Goal: Transaction & Acquisition: Purchase product/service

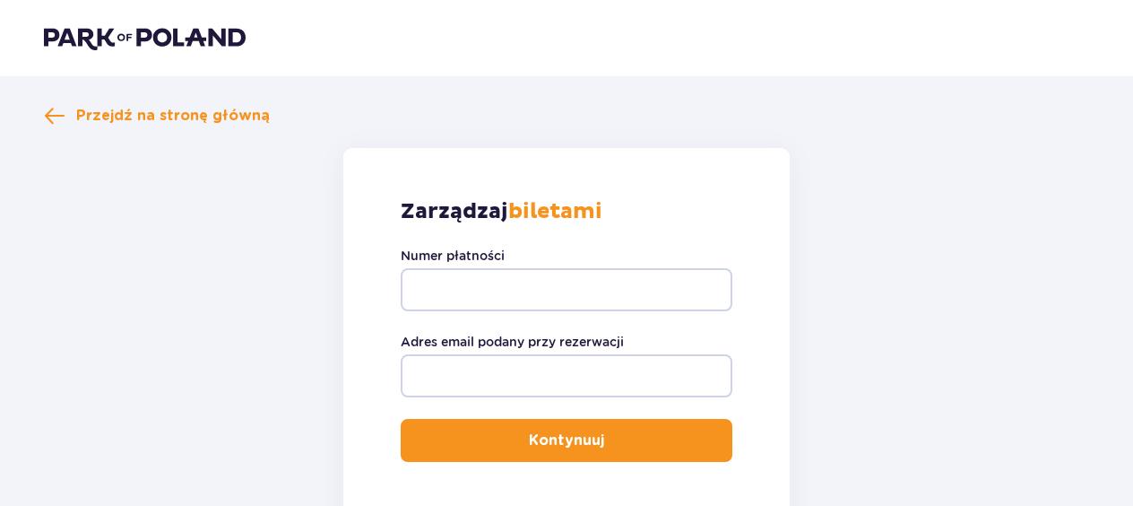
scroll to position [193, 0]
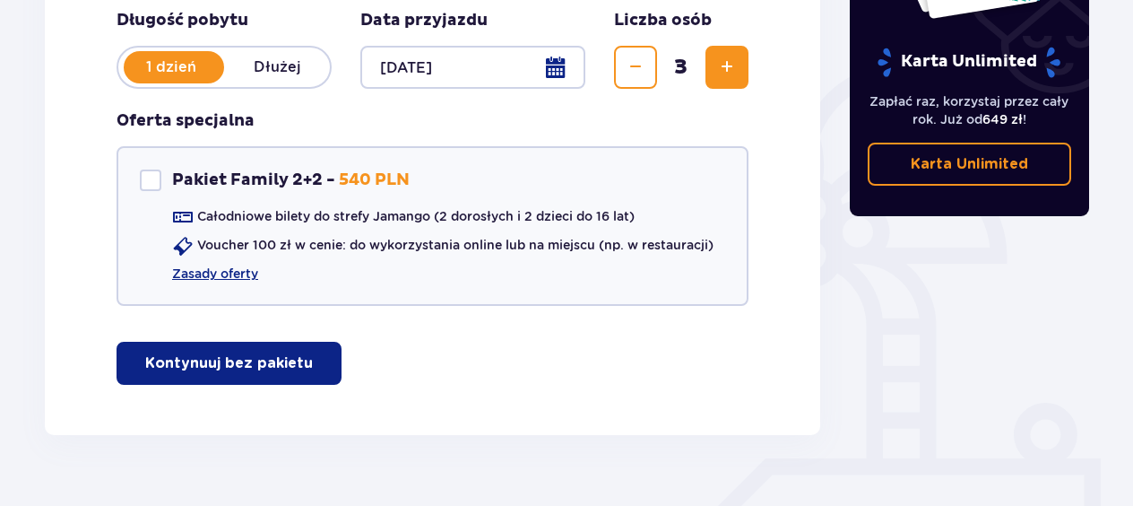
scroll to position [378, 0]
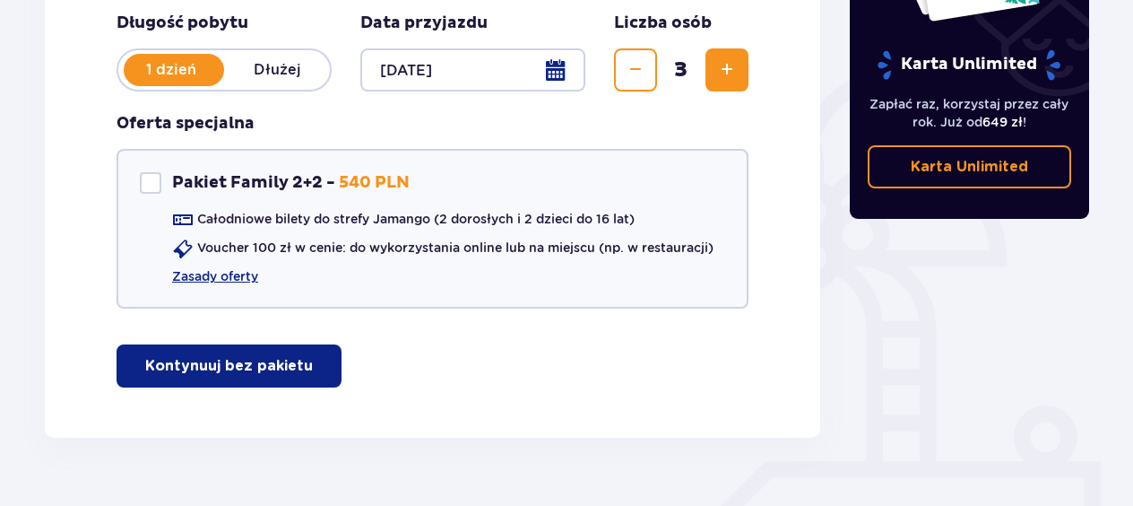
click at [278, 369] on p "Kontynuuj bez pakietu" at bounding box center [229, 366] width 168 height 20
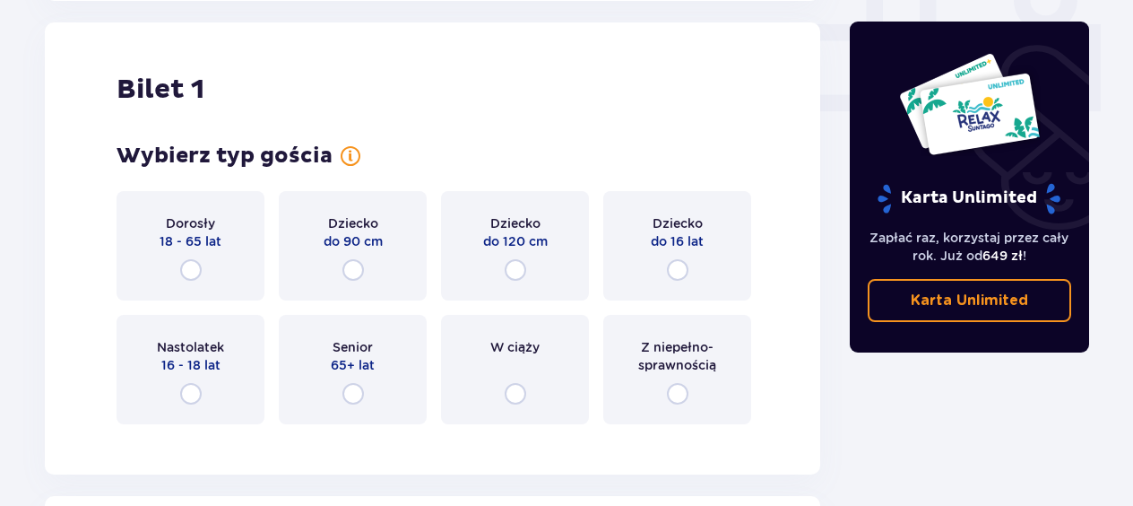
scroll to position [816, 0]
click at [204, 279] on div "Dorosły 18 - 65 lat" at bounding box center [191, 244] width 148 height 109
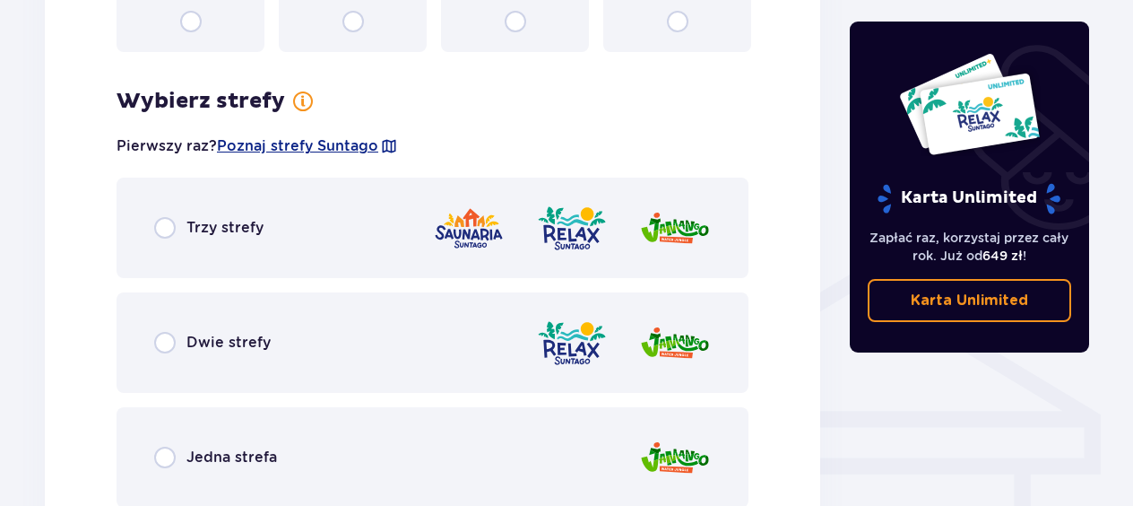
scroll to position [1253, 0]
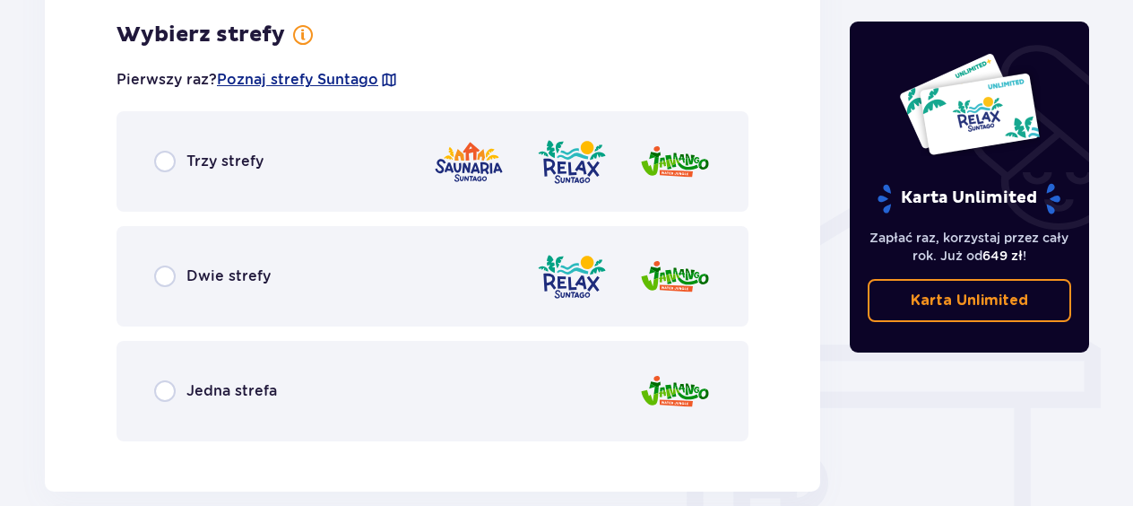
click at [193, 189] on div "Trzy strefy" at bounding box center [433, 161] width 632 height 100
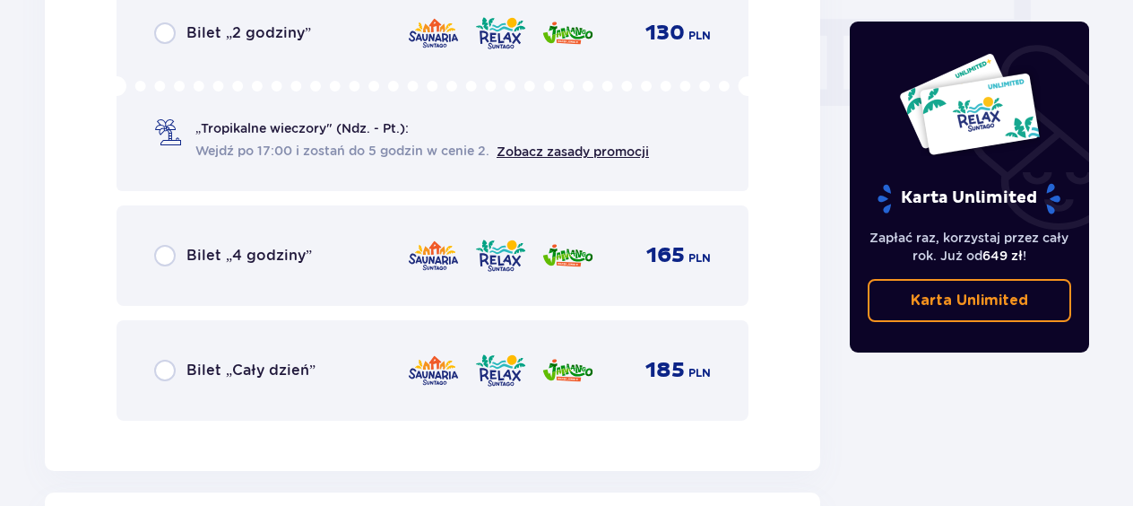
scroll to position [1790, 0]
click at [168, 375] on input "radio" at bounding box center [165, 370] width 22 height 22
radio input "true"
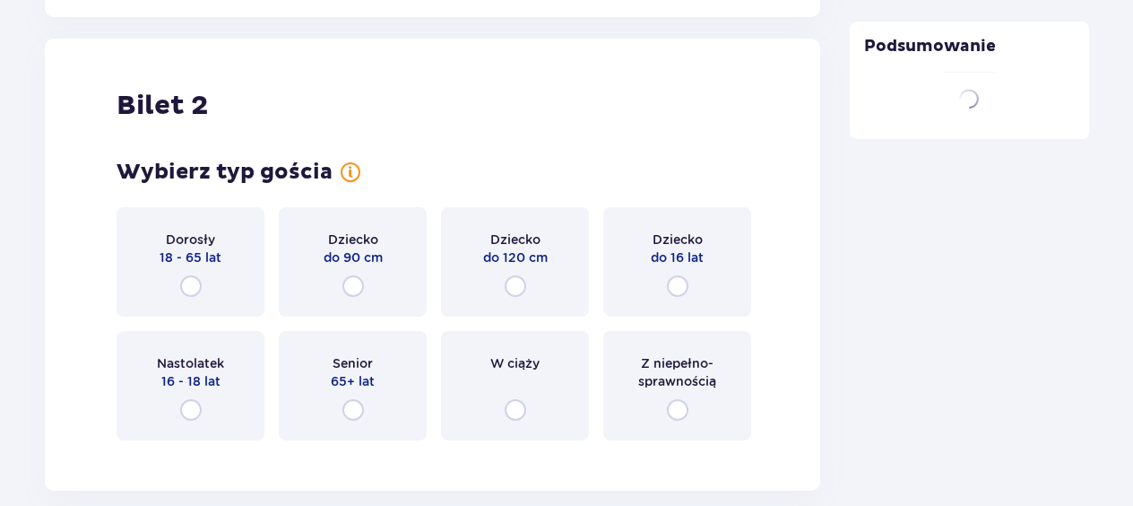
scroll to position [2260, 0]
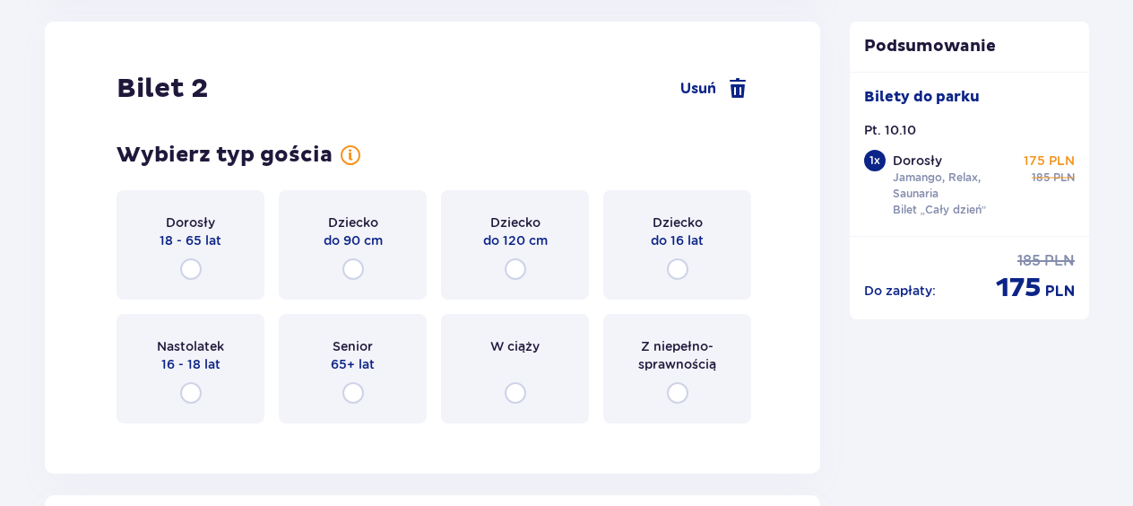
click at [199, 271] on input "radio" at bounding box center [191, 269] width 22 height 22
radio input "true"
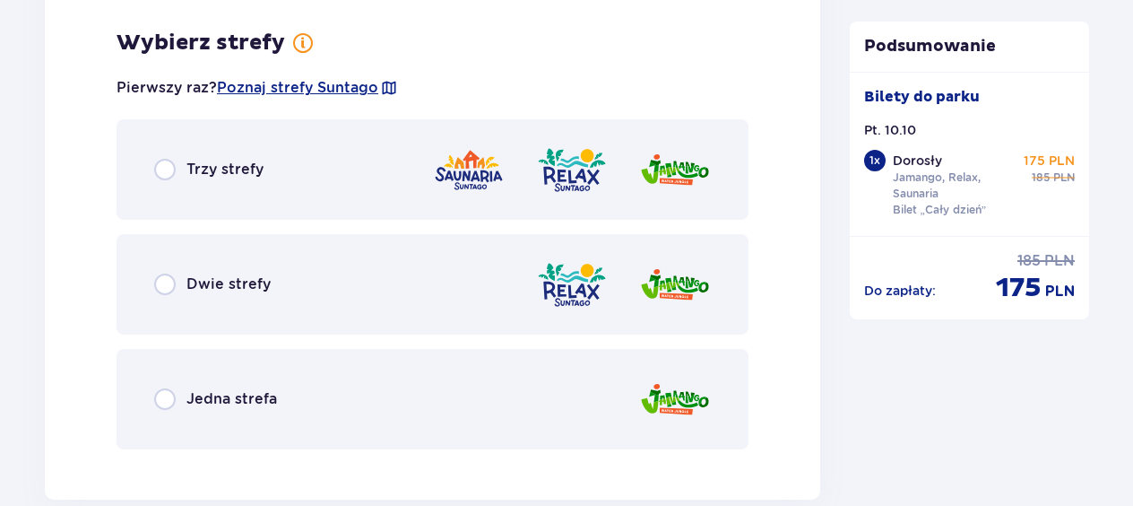
scroll to position [2697, 0]
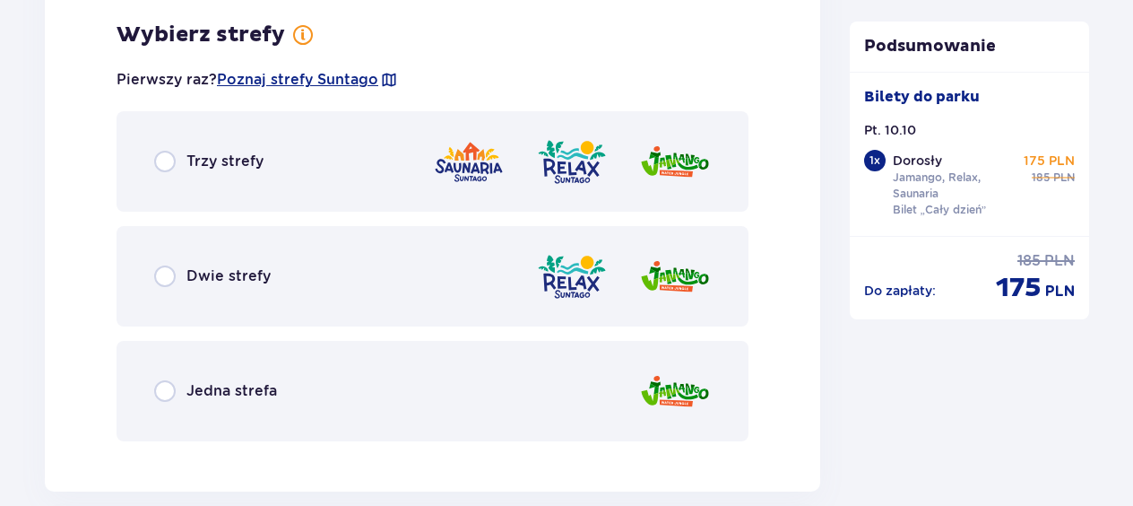
click at [213, 182] on div "Trzy strefy" at bounding box center [433, 161] width 632 height 100
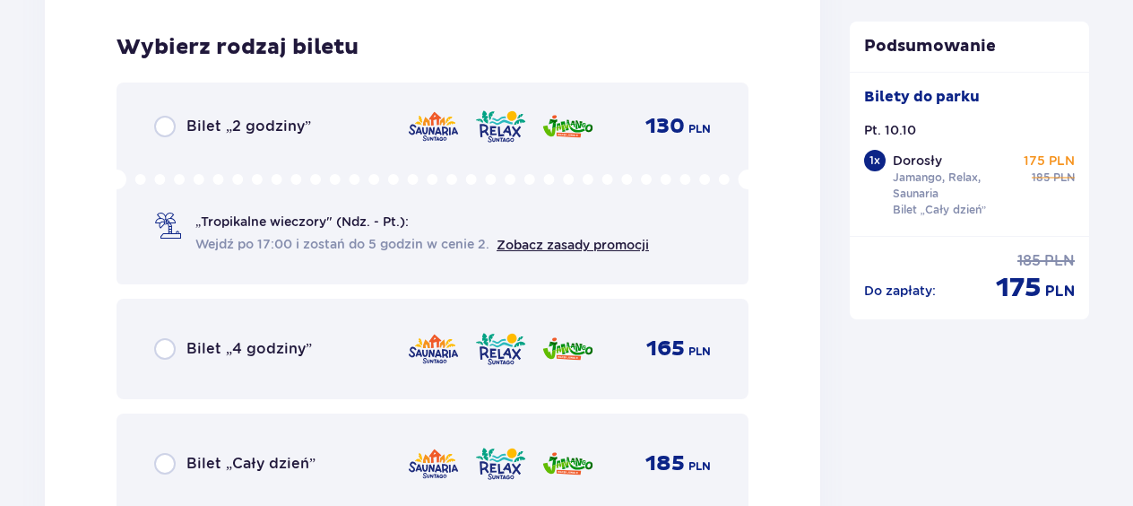
scroll to position [3152, 0]
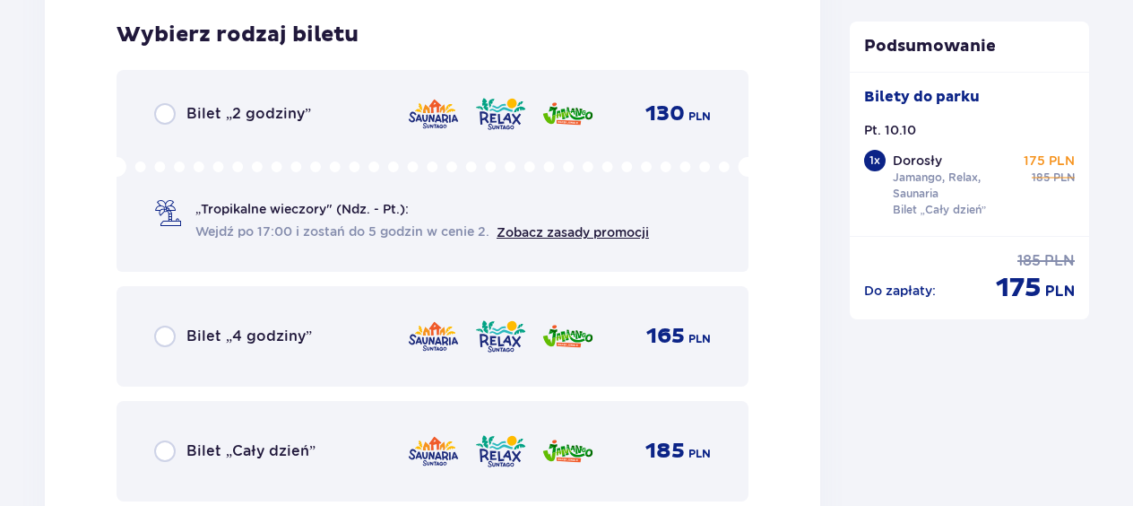
click at [217, 436] on div "Bilet „Cały dzień” 185 PLN" at bounding box center [432, 451] width 557 height 38
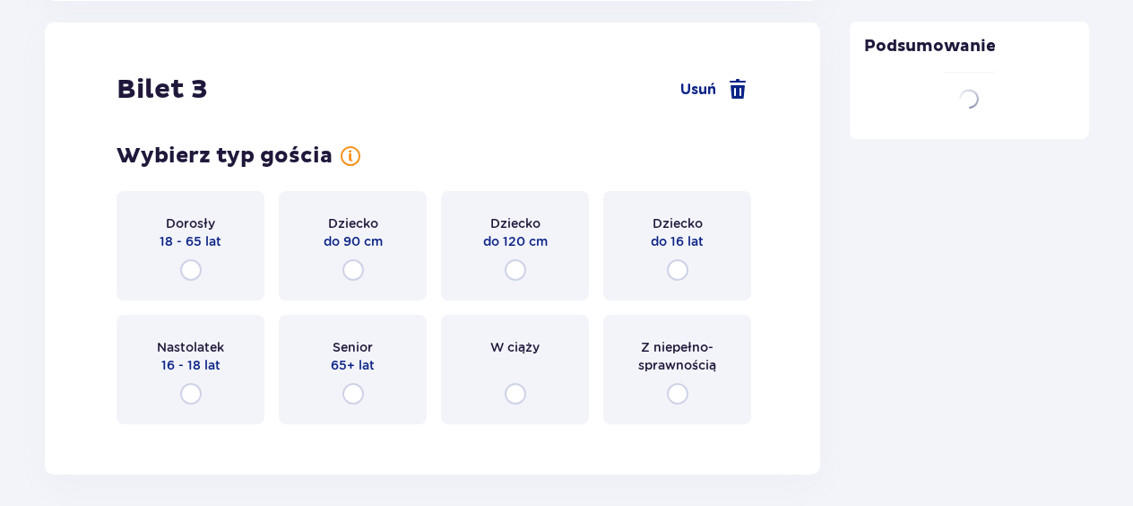
scroll to position [3703, 0]
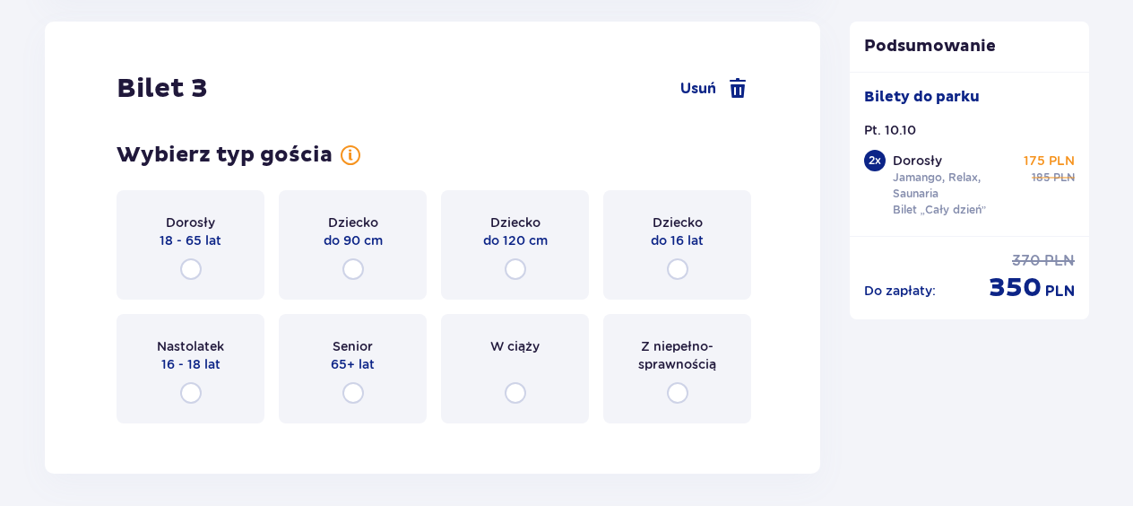
click at [686, 264] on input "radio" at bounding box center [678, 269] width 22 height 22
radio input "true"
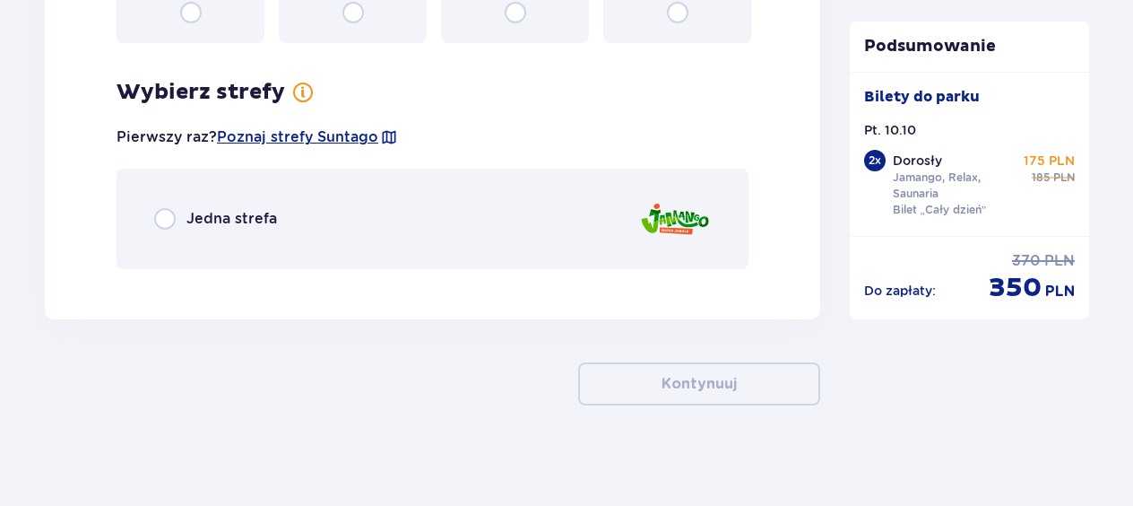
scroll to position [4091, 0]
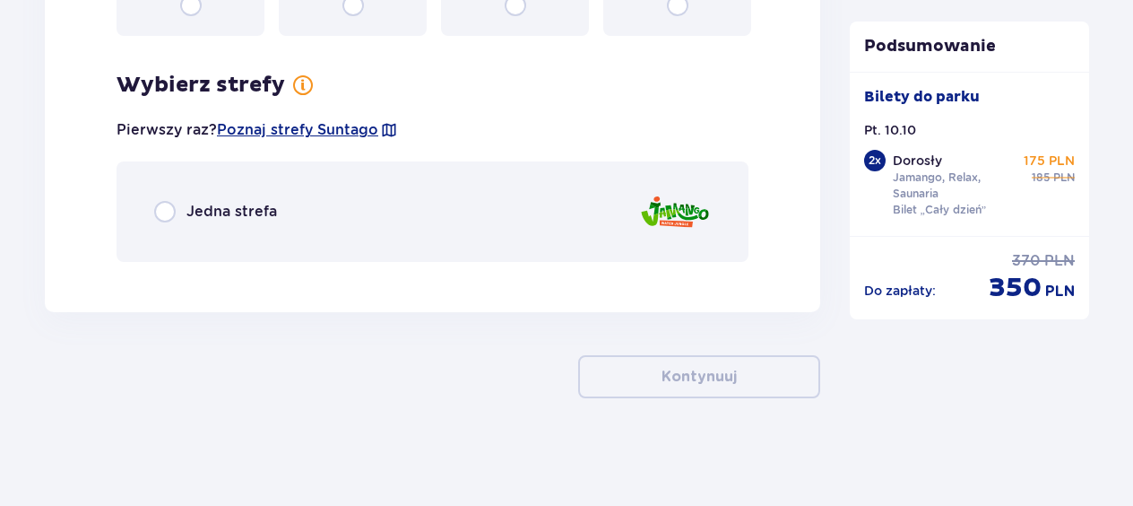
click at [265, 212] on span "Jedna strefa" at bounding box center [231, 212] width 91 height 20
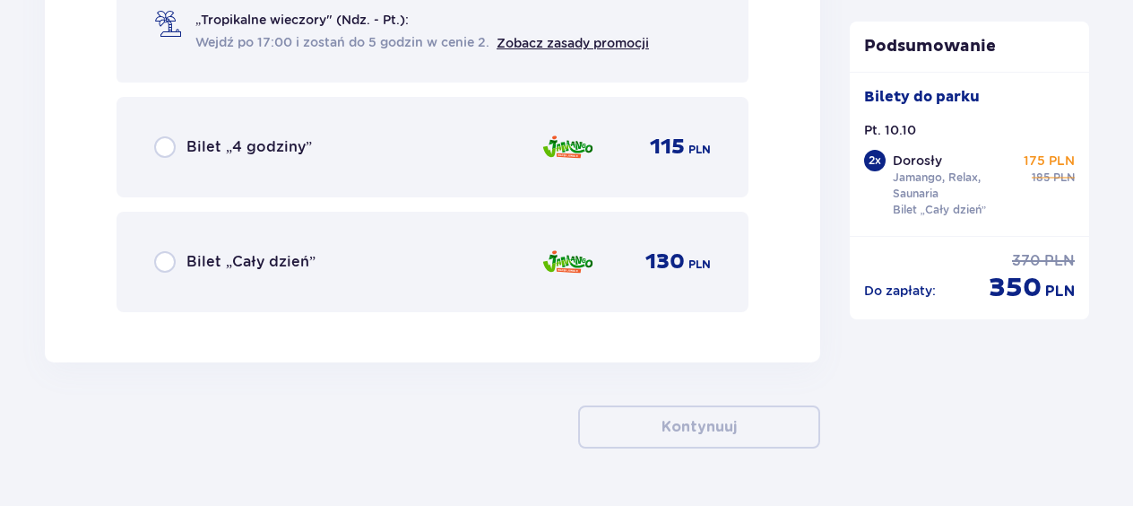
scroll to position [4557, 0]
click at [258, 242] on div "Bilet „Cały dzień” 130 PLN" at bounding box center [432, 261] width 557 height 38
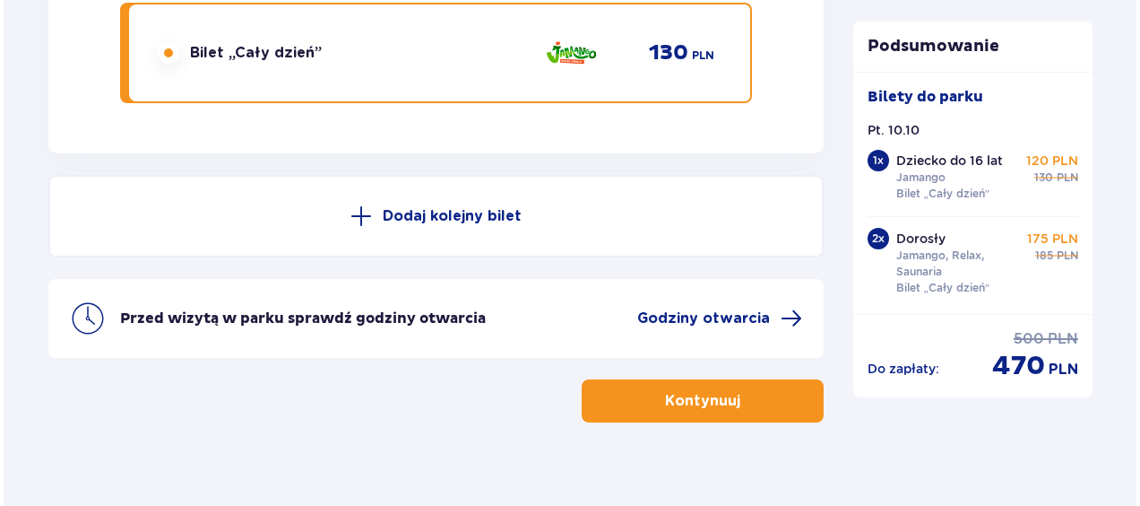
scroll to position [4789, 0]
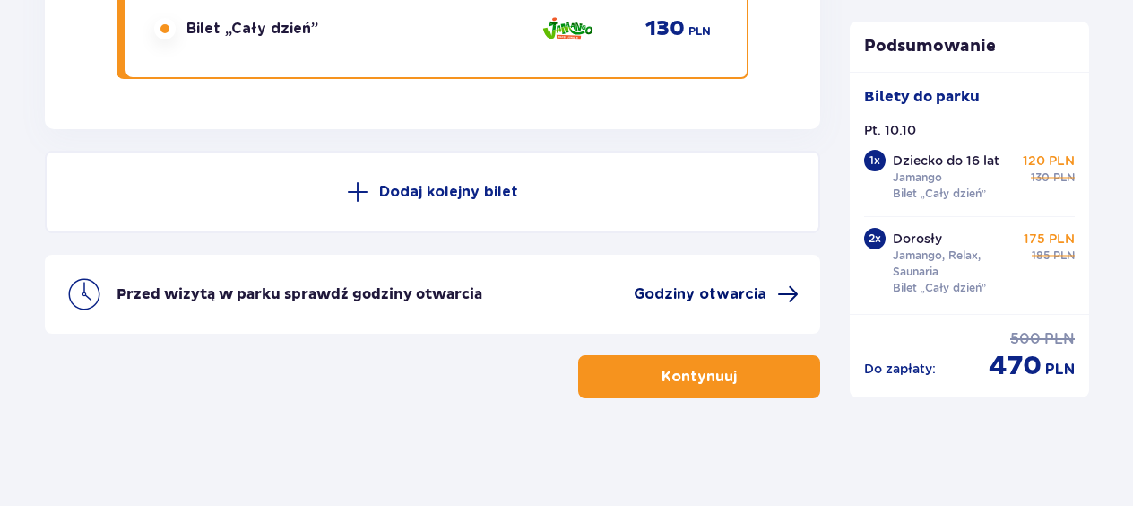
click at [730, 299] on span "Godziny otwarcia" at bounding box center [700, 294] width 133 height 20
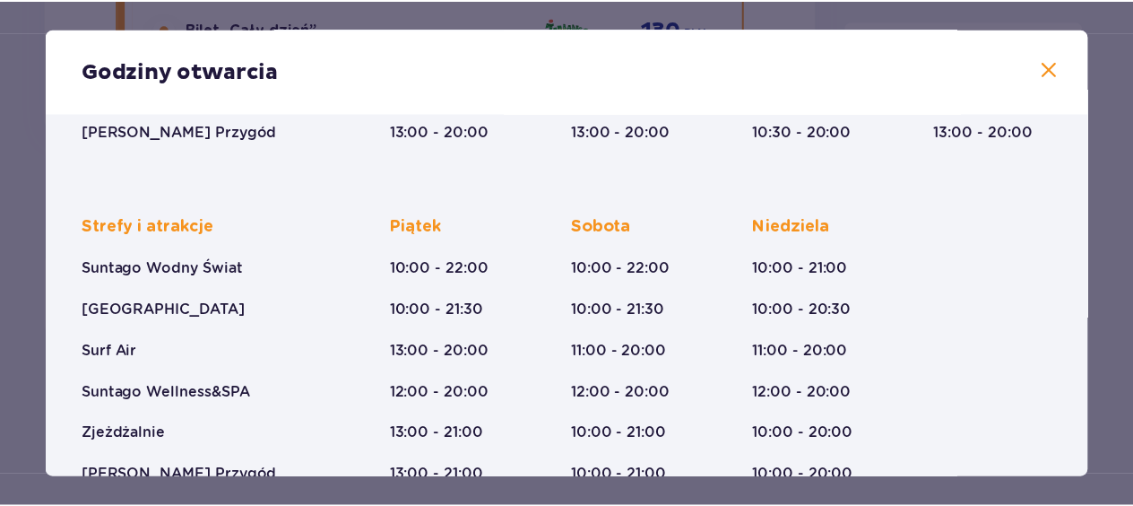
scroll to position [443, 0]
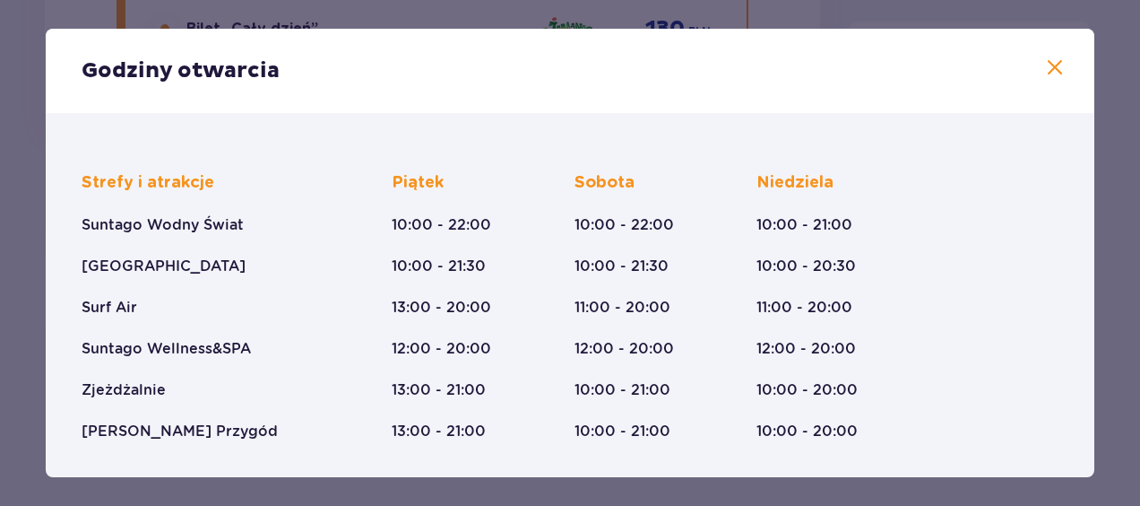
click at [1052, 57] on span at bounding box center [1055, 68] width 22 height 22
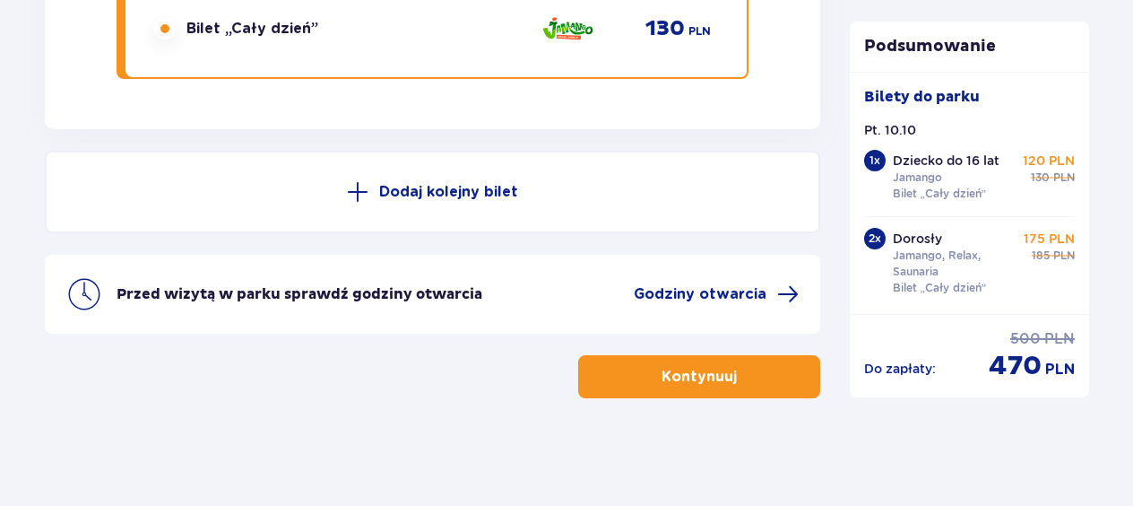
click at [703, 369] on p "Kontynuuj" at bounding box center [698, 377] width 75 height 20
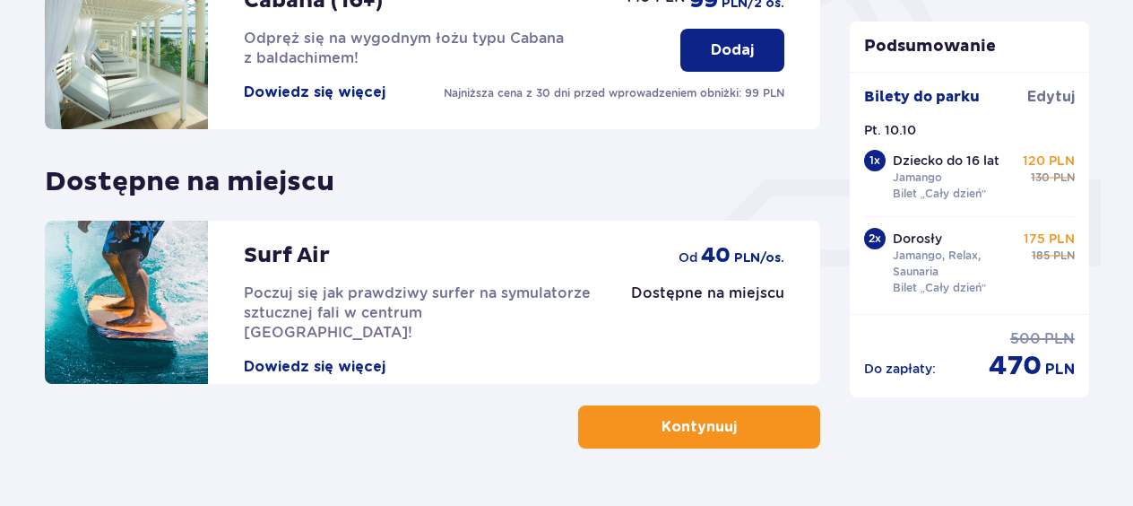
scroll to position [710, 0]
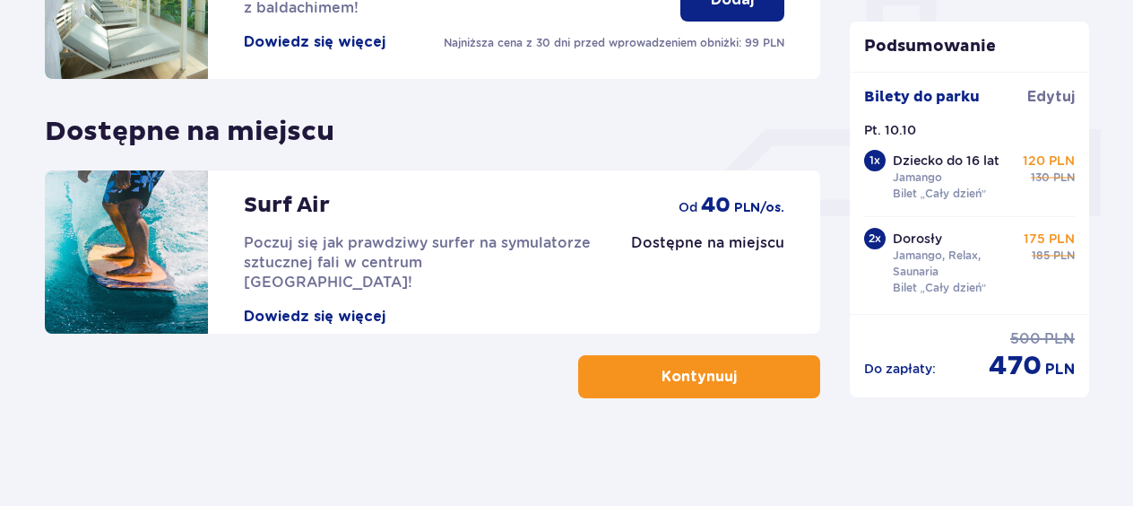
click at [716, 371] on p "Kontynuuj" at bounding box center [698, 377] width 75 height 20
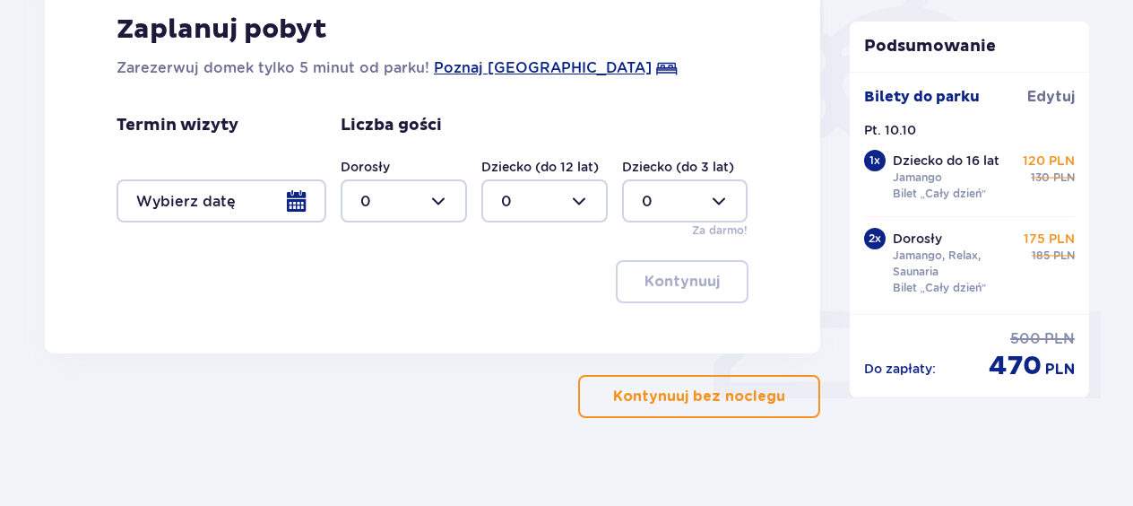
scroll to position [547, 0]
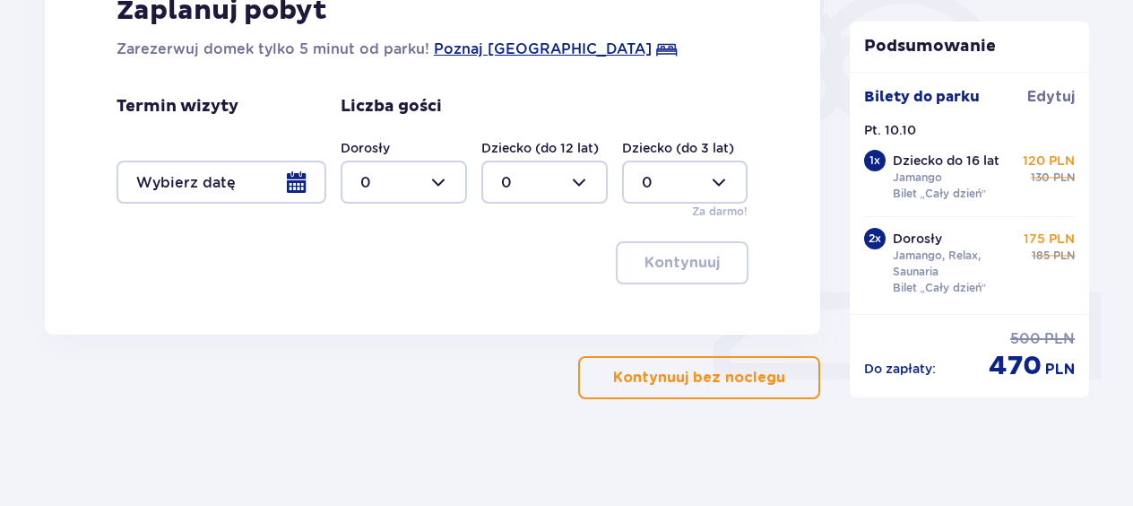
click at [716, 371] on p "Kontynuuj bez noclegu" at bounding box center [699, 377] width 172 height 20
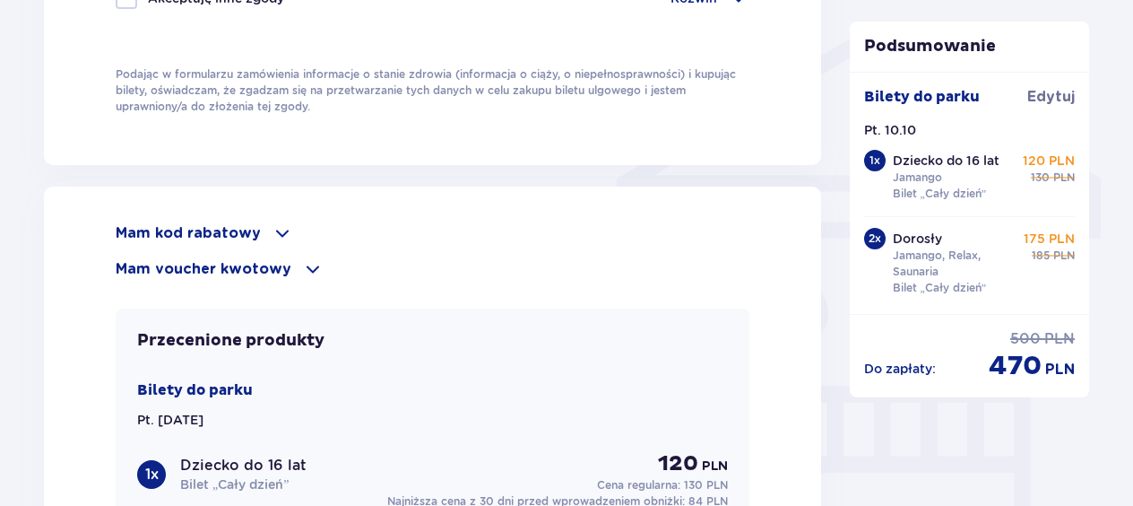
scroll to position [1442, 0]
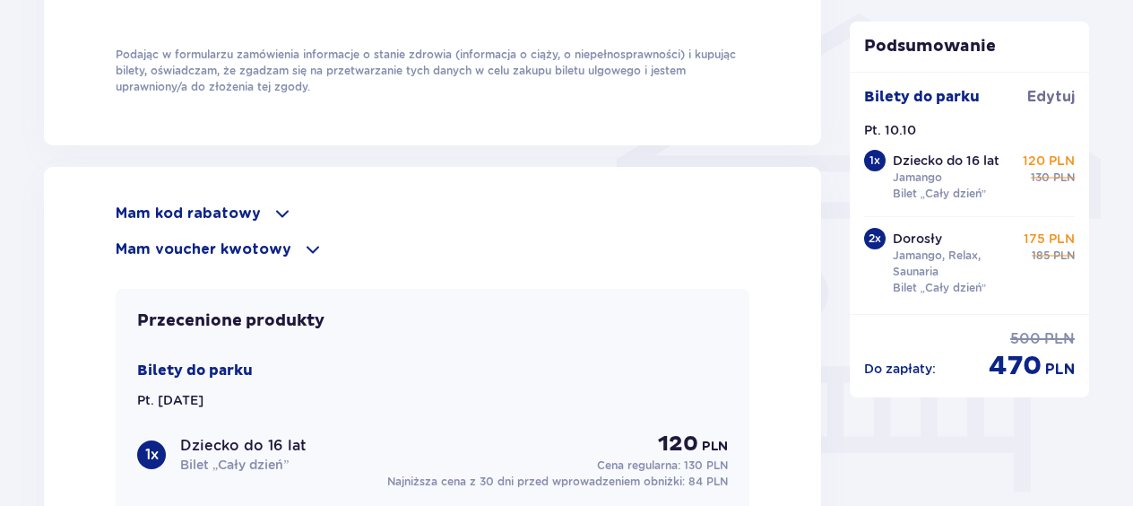
click at [280, 239] on p "Mam voucher kwotowy" at bounding box center [204, 249] width 176 height 20
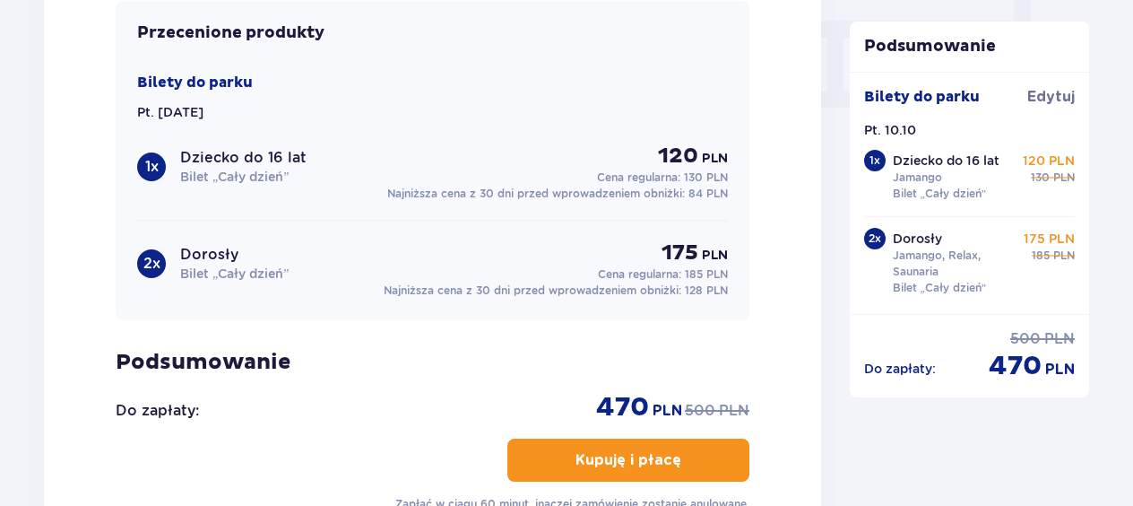
scroll to position [1773, 0]
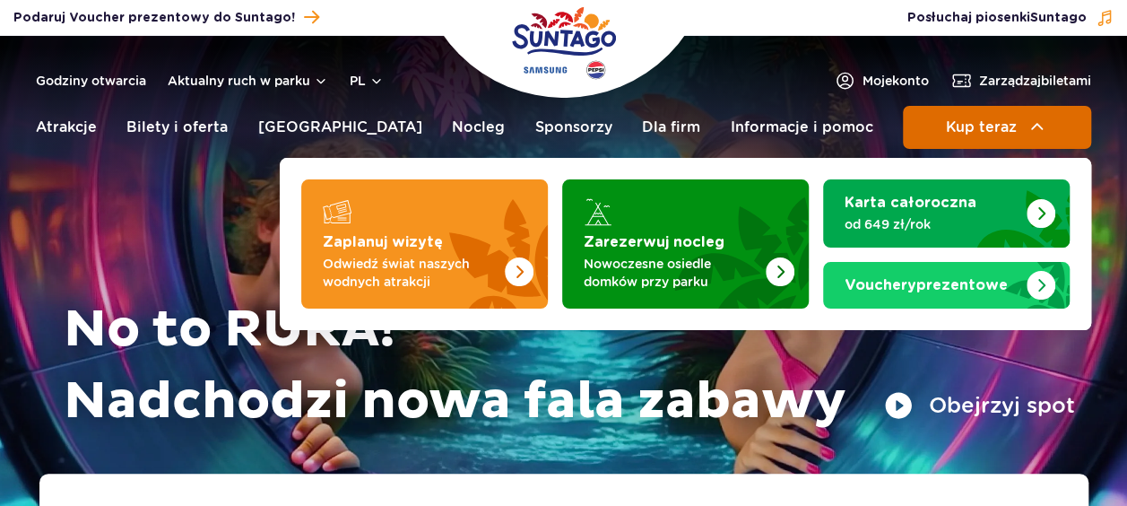
click at [981, 129] on span "Kup teraz" at bounding box center [980, 127] width 71 height 16
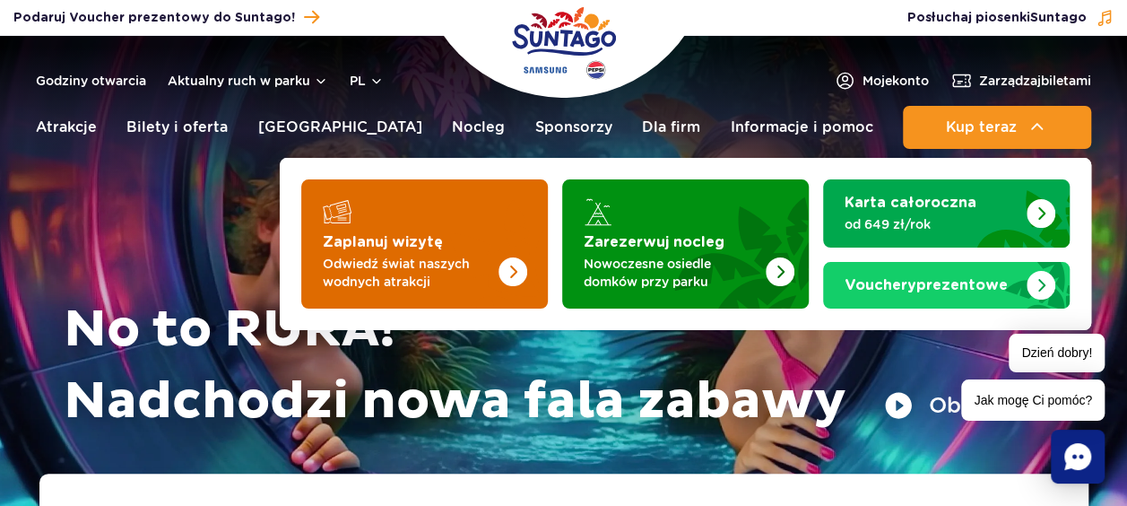
click at [431, 249] on img "Zaplanuj wizytę" at bounding box center [476, 239] width 143 height 140
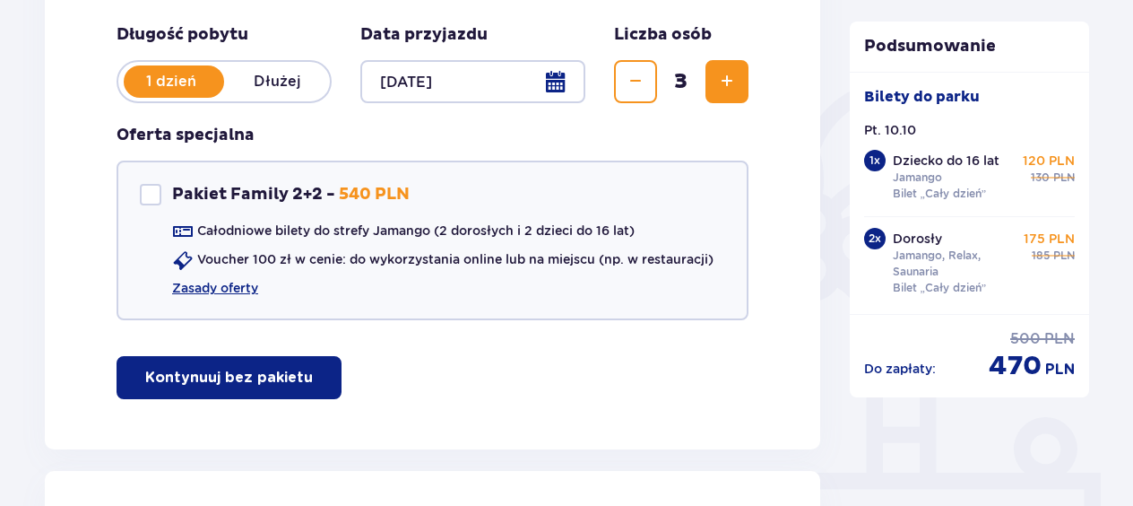
scroll to position [366, 0]
